Goal: Transaction & Acquisition: Purchase product/service

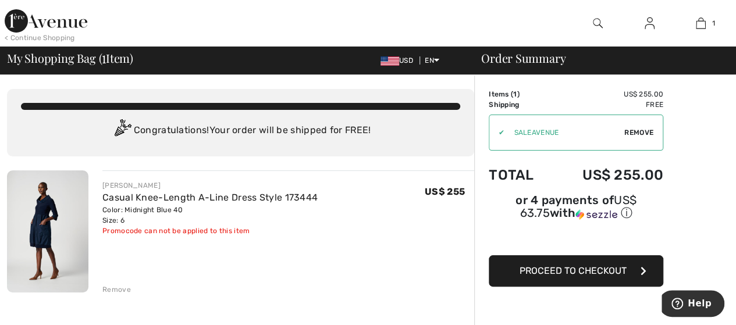
click at [625, 263] on button "Proceed to Checkout" at bounding box center [576, 270] width 174 height 31
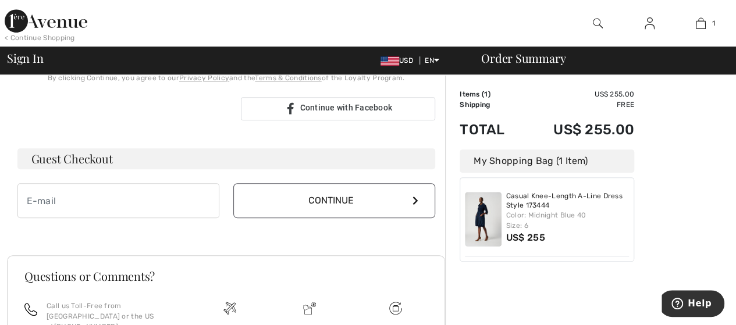
scroll to position [291, 0]
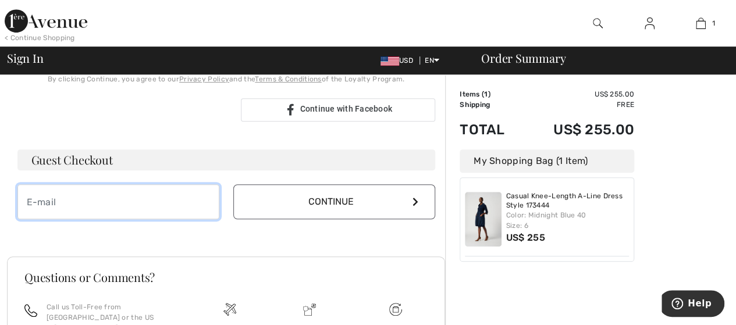
click at [185, 205] on input "email" at bounding box center [118, 201] width 202 height 35
type input "droseman@floridaassetventures.com"
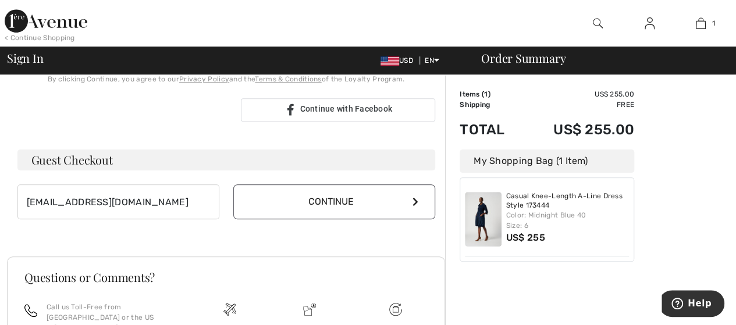
click at [416, 198] on icon at bounding box center [415, 201] width 6 height 9
